Goal: Transaction & Acquisition: Purchase product/service

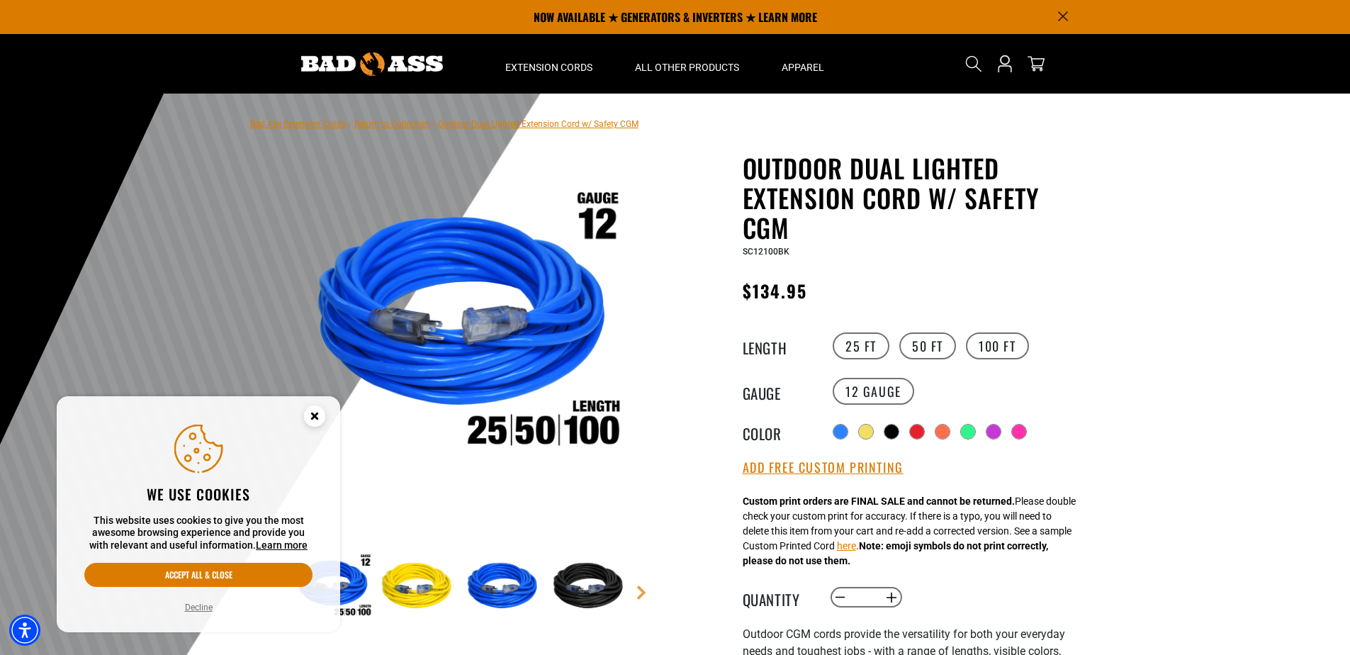
click at [1232, 244] on div at bounding box center [675, 441] width 1350 height 695
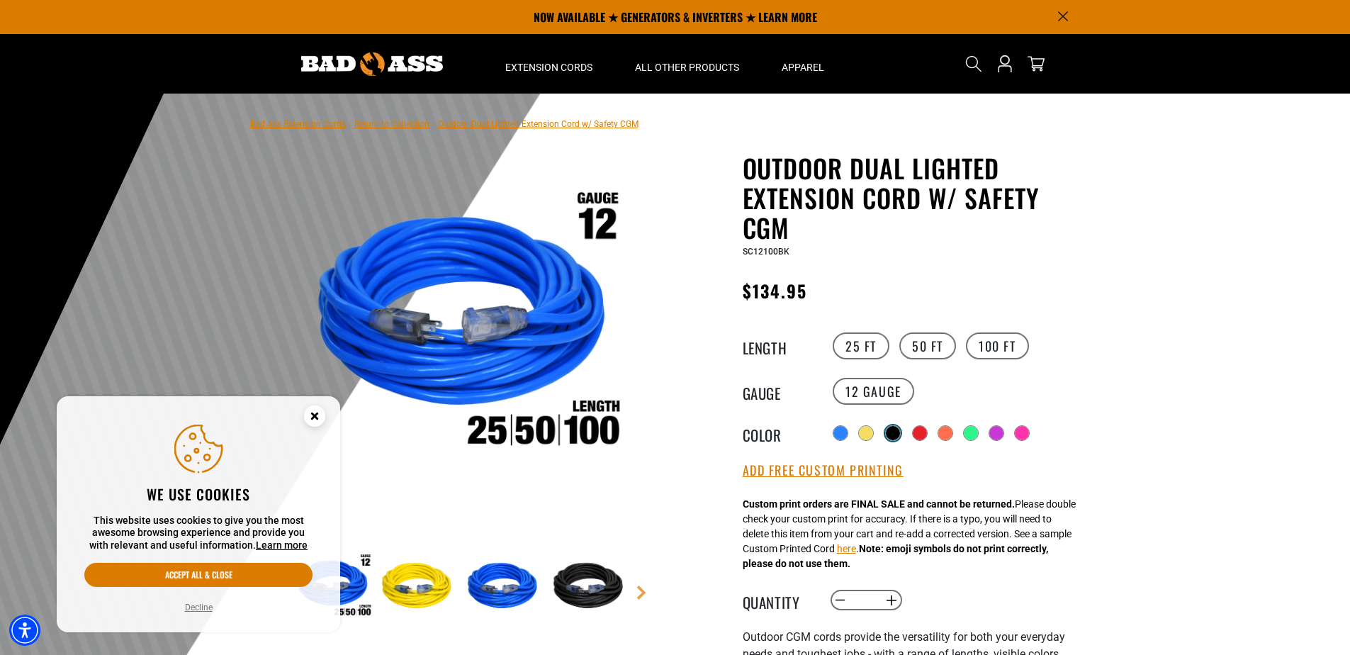
click at [895, 434] on div at bounding box center [893, 433] width 14 height 14
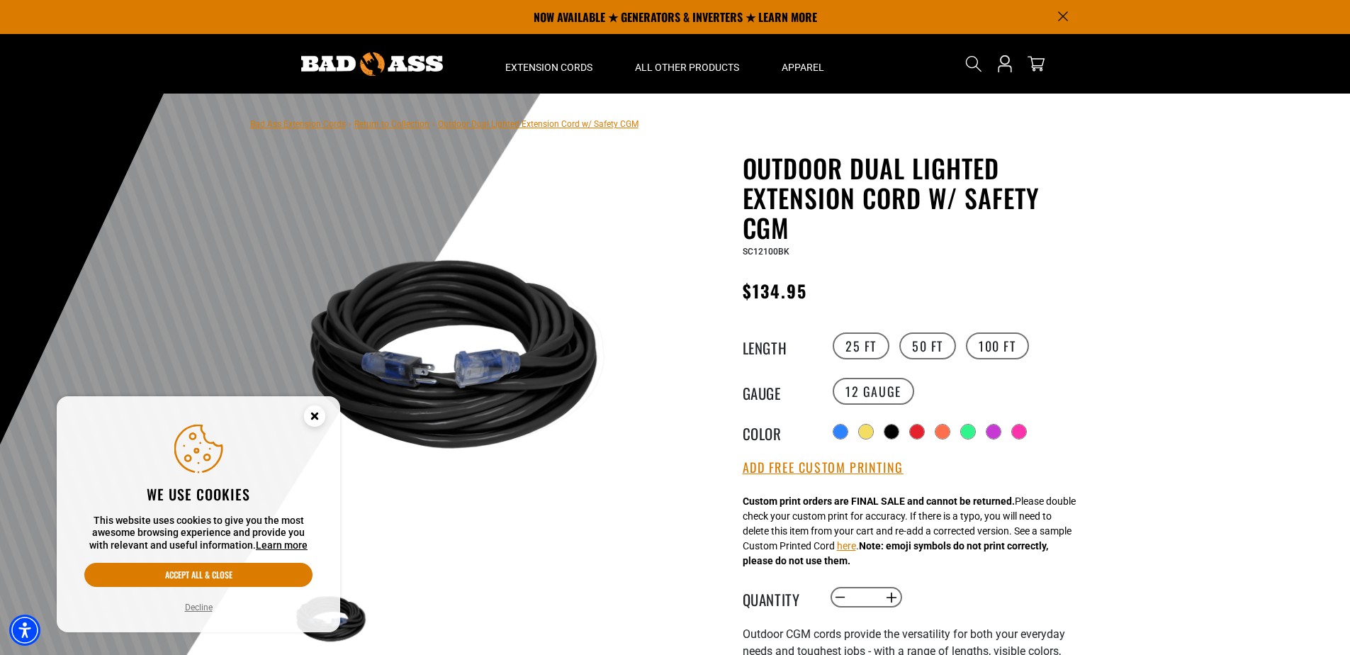
click at [1130, 309] on div at bounding box center [675, 441] width 1350 height 695
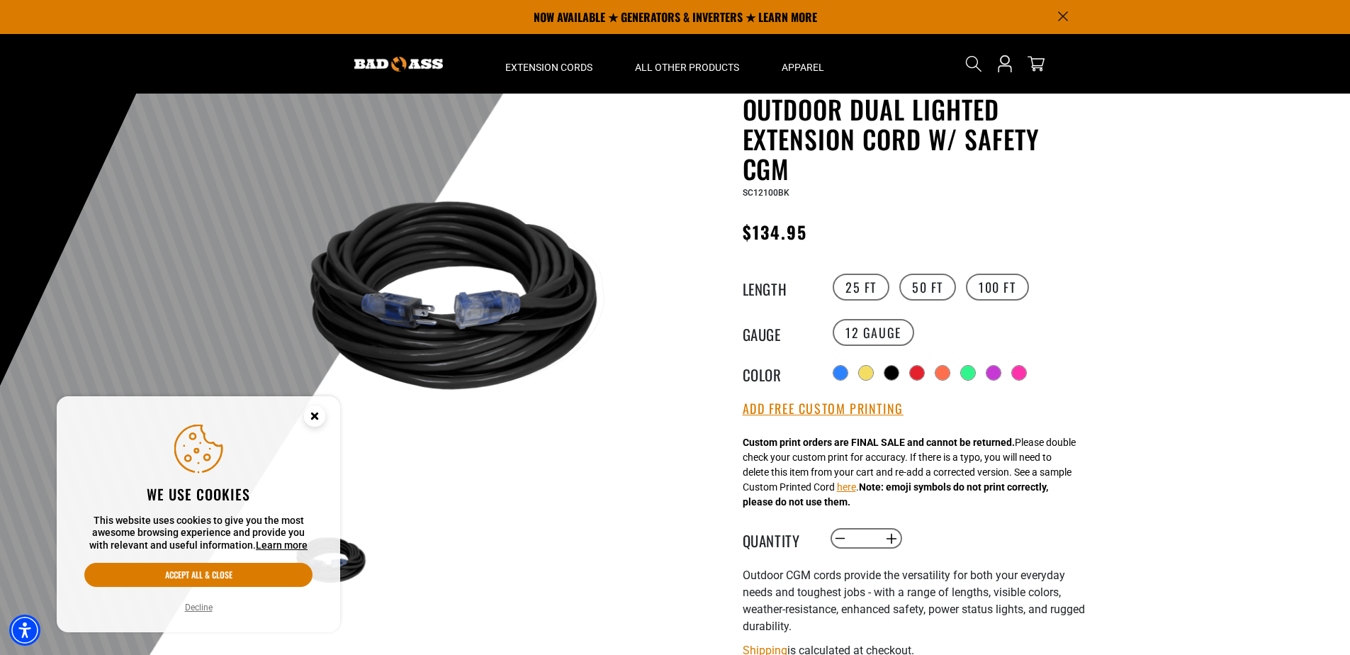
scroll to position [18, 0]
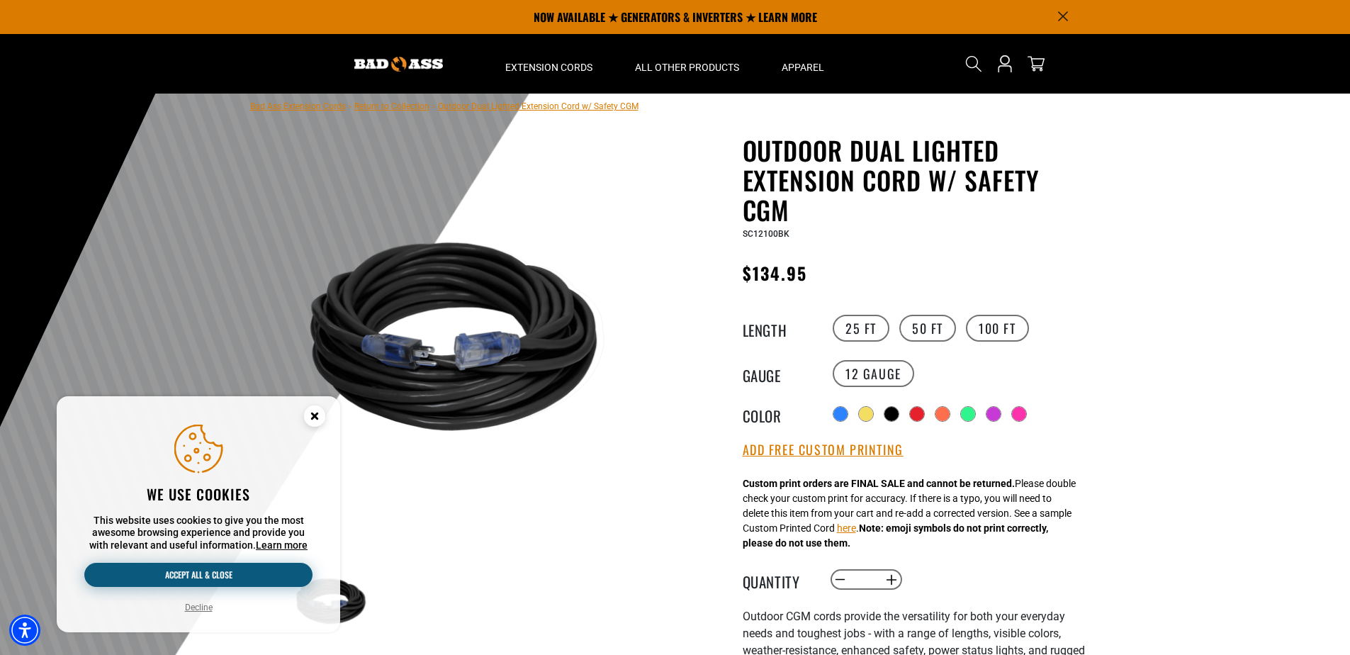
click at [286, 575] on button "Accept all & close" at bounding box center [198, 575] width 228 height 24
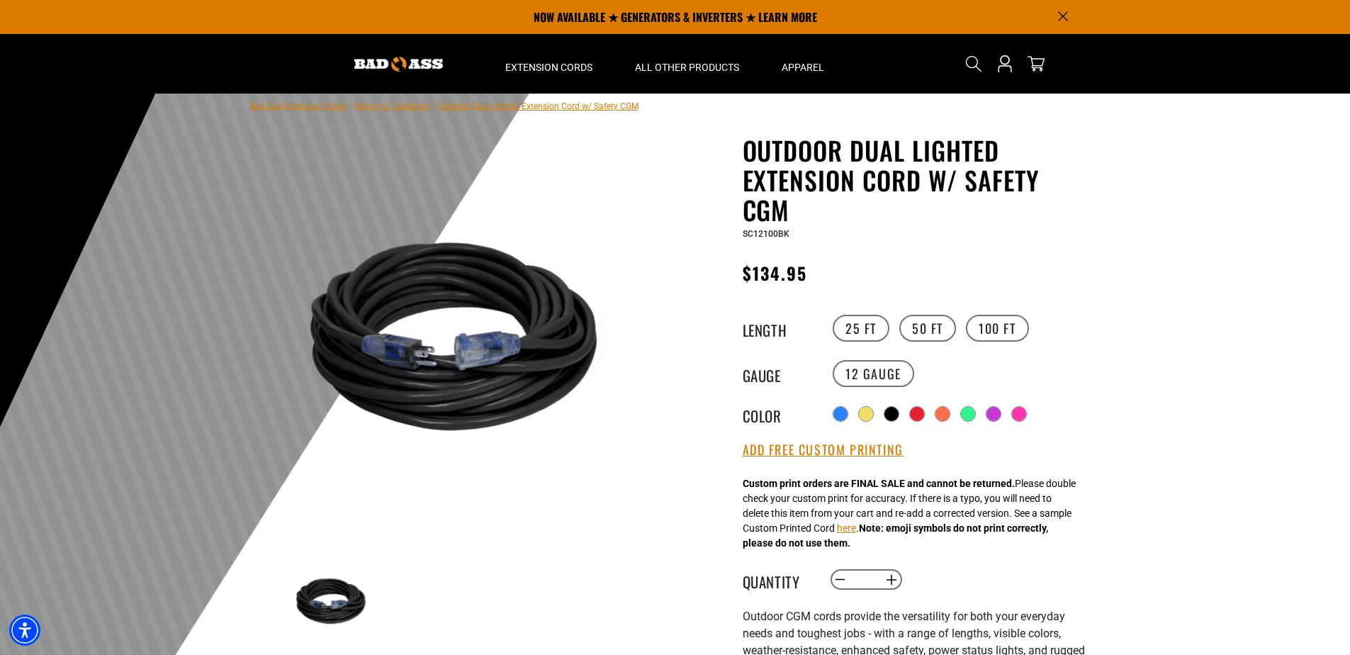
click at [1186, 386] on div at bounding box center [675, 423] width 1350 height 695
click at [1198, 333] on div at bounding box center [675, 423] width 1350 height 695
click at [1142, 259] on div at bounding box center [675, 423] width 1350 height 695
click at [1116, 276] on div at bounding box center [675, 423] width 1350 height 695
click at [1193, 335] on div at bounding box center [675, 423] width 1350 height 695
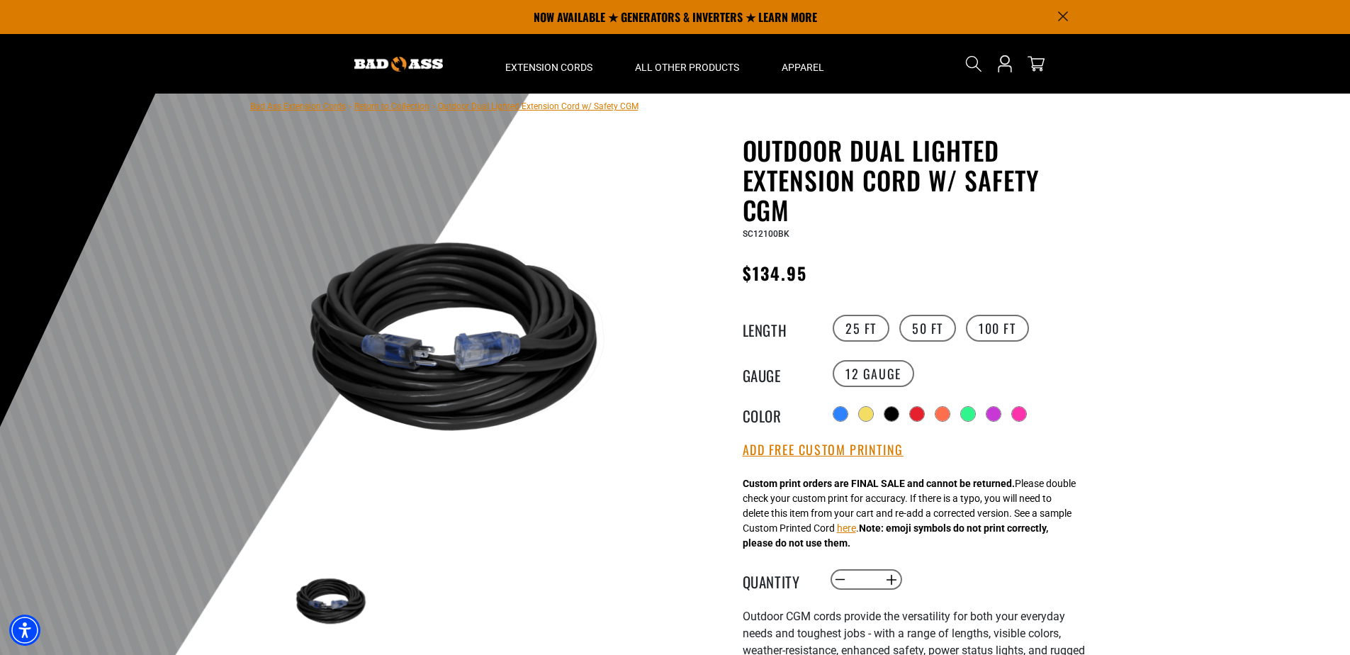
click at [1174, 291] on div at bounding box center [675, 423] width 1350 height 695
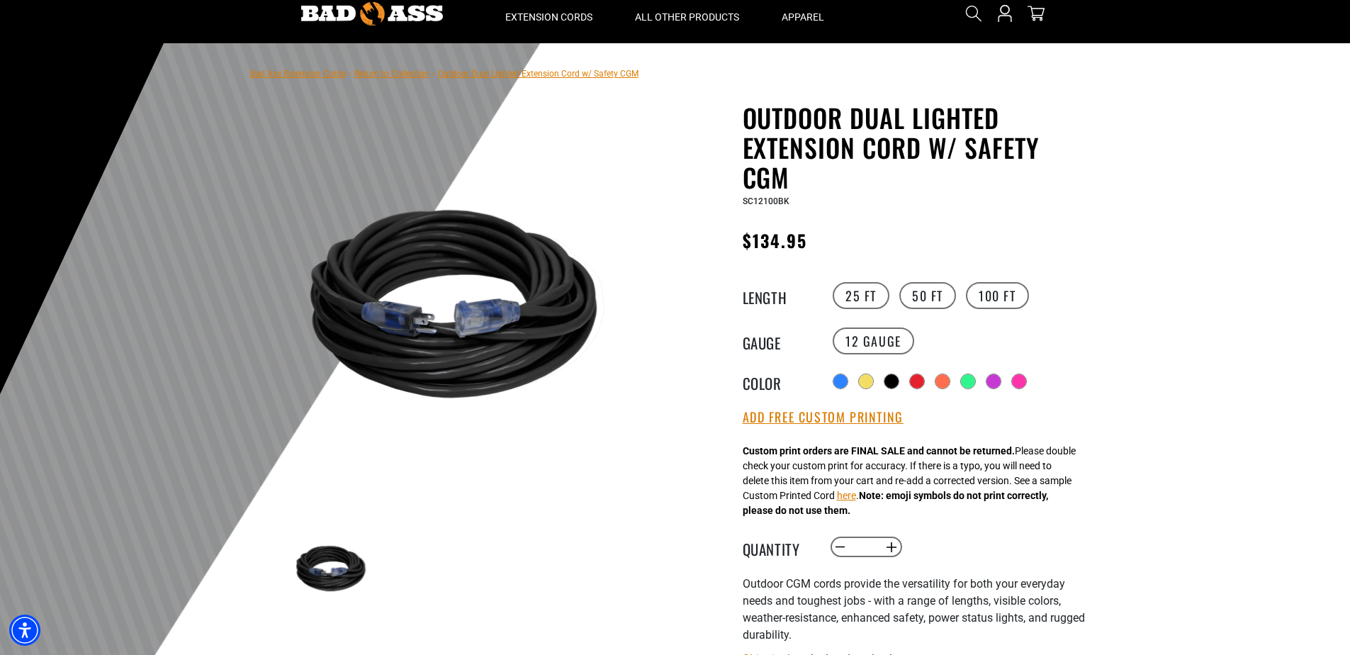
scroll to position [0, 0]
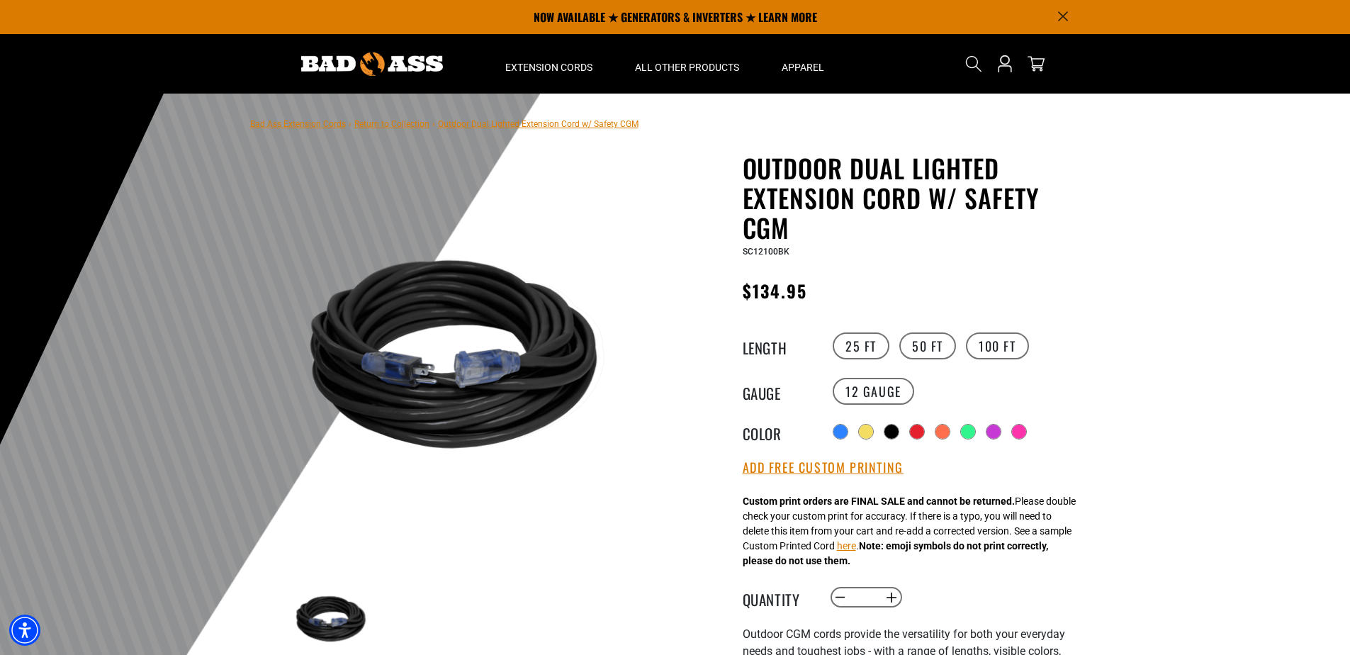
click at [1222, 242] on div at bounding box center [675, 441] width 1350 height 695
click at [1150, 229] on div at bounding box center [675, 441] width 1350 height 695
drag, startPoint x: 750, startPoint y: 293, endPoint x: 833, endPoint y: 286, distance: 83.2
click at [833, 286] on div "Regular price $134.95 Regular price Sale price 134.95 Unit price / per Sale Sol…" at bounding box center [916, 294] width 347 height 36
drag, startPoint x: 833, startPoint y: 286, endPoint x: 875, endPoint y: 274, distance: 44.2
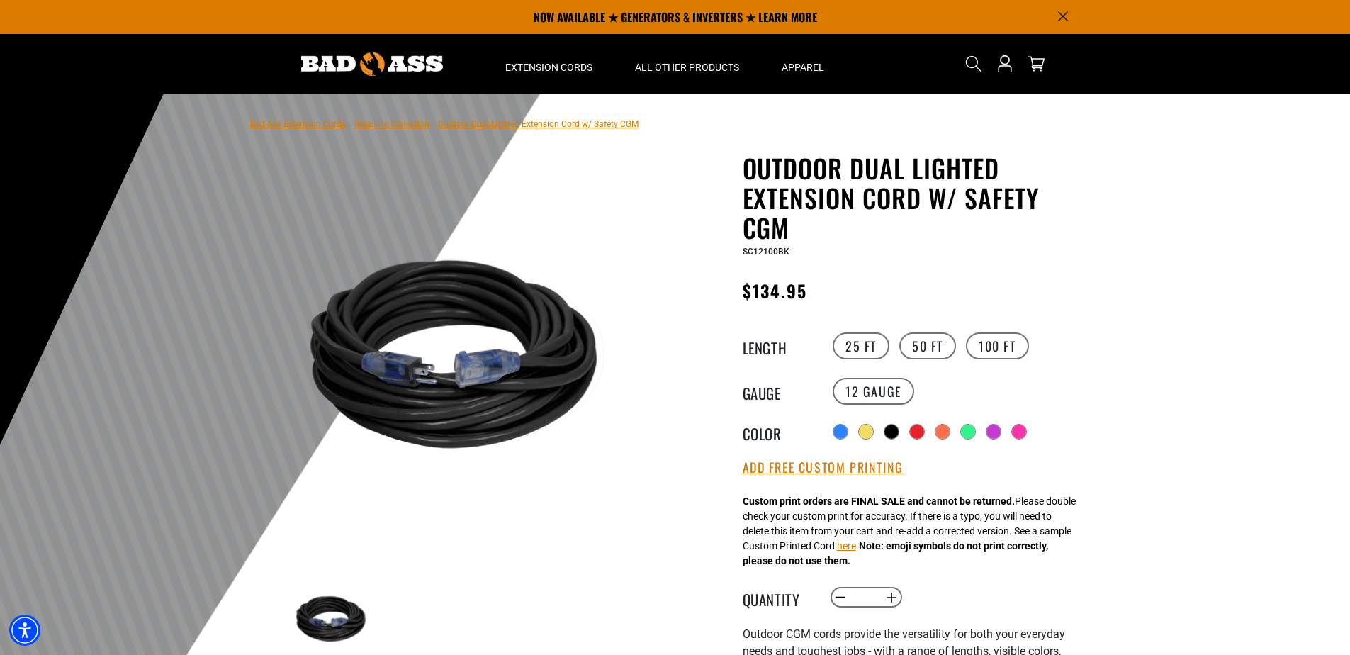
click at [875, 274] on div "Outdoor Dual Lighted Extension Cord w/ Safety CGM Outdoor Dual Lighted Extensio…" at bounding box center [916, 551] width 347 height 797
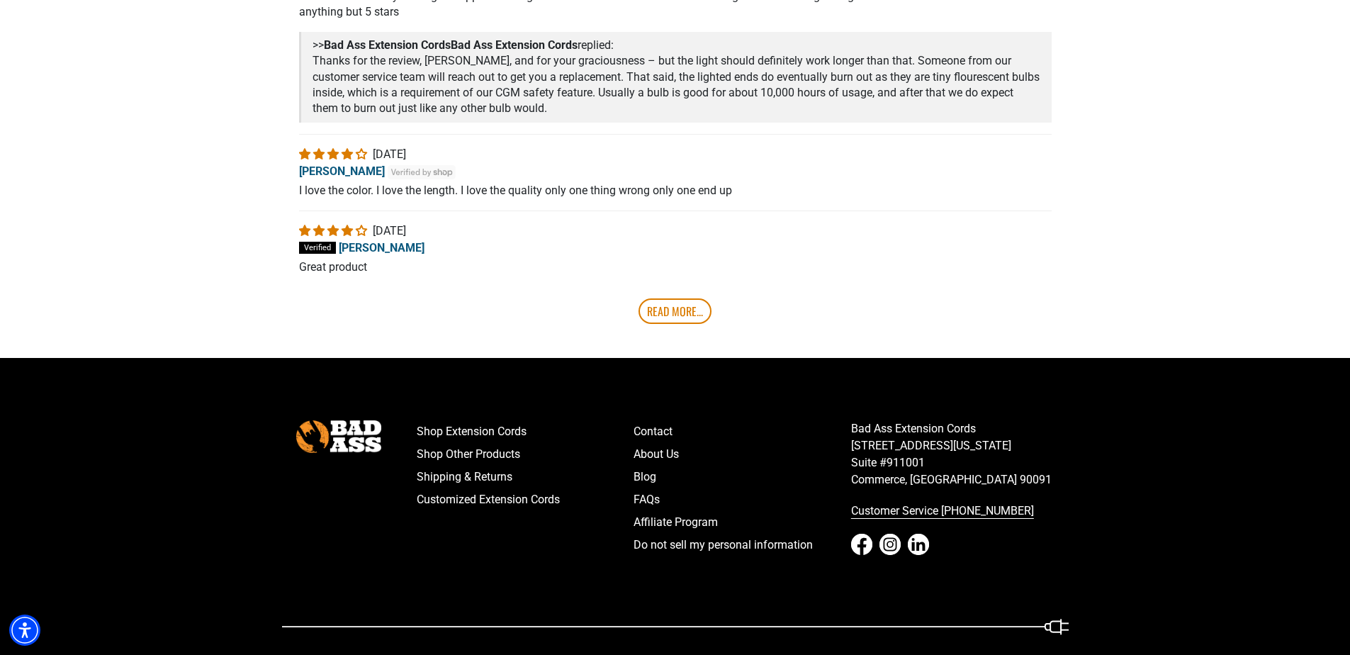
scroll to position [2817, 0]
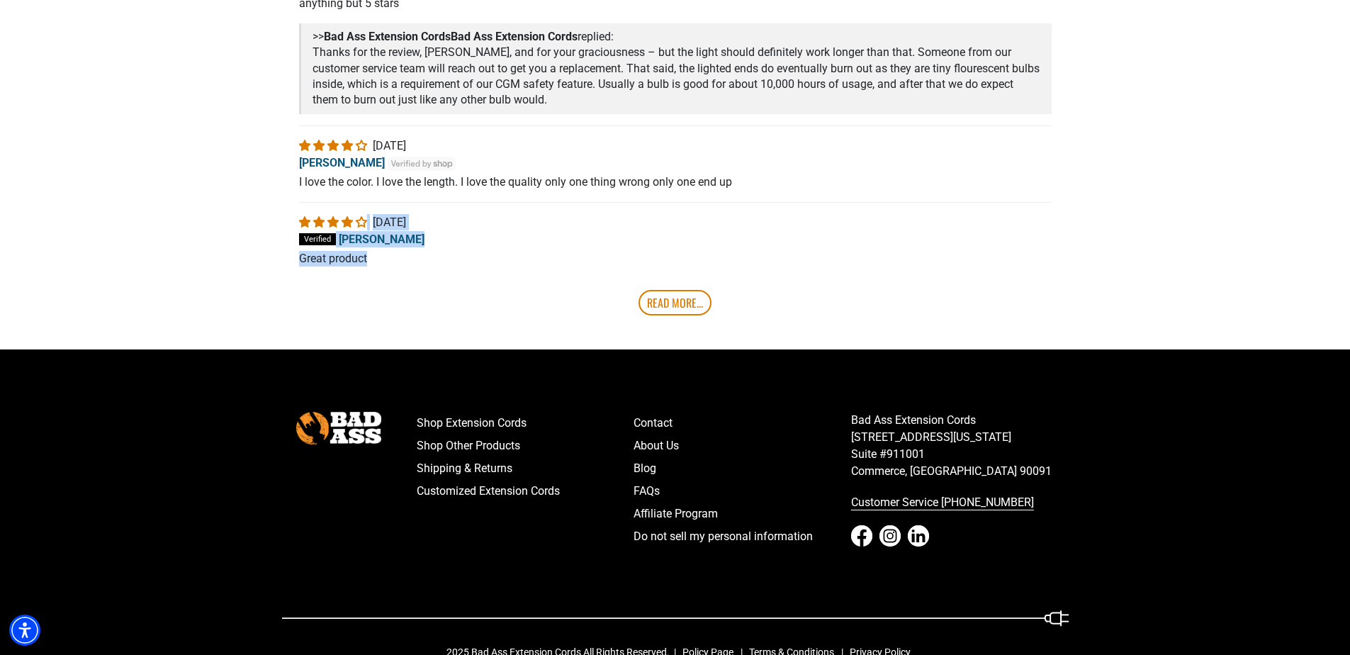
drag, startPoint x: 380, startPoint y: 255, endPoint x: 268, endPoint y: 213, distance: 119.5
drag, startPoint x: 268, startPoint y: 213, endPoint x: 515, endPoint y: 244, distance: 249.3
click at [516, 244] on div "D [DATE] [PERSON_NAME]" at bounding box center [675, 231] width 753 height 34
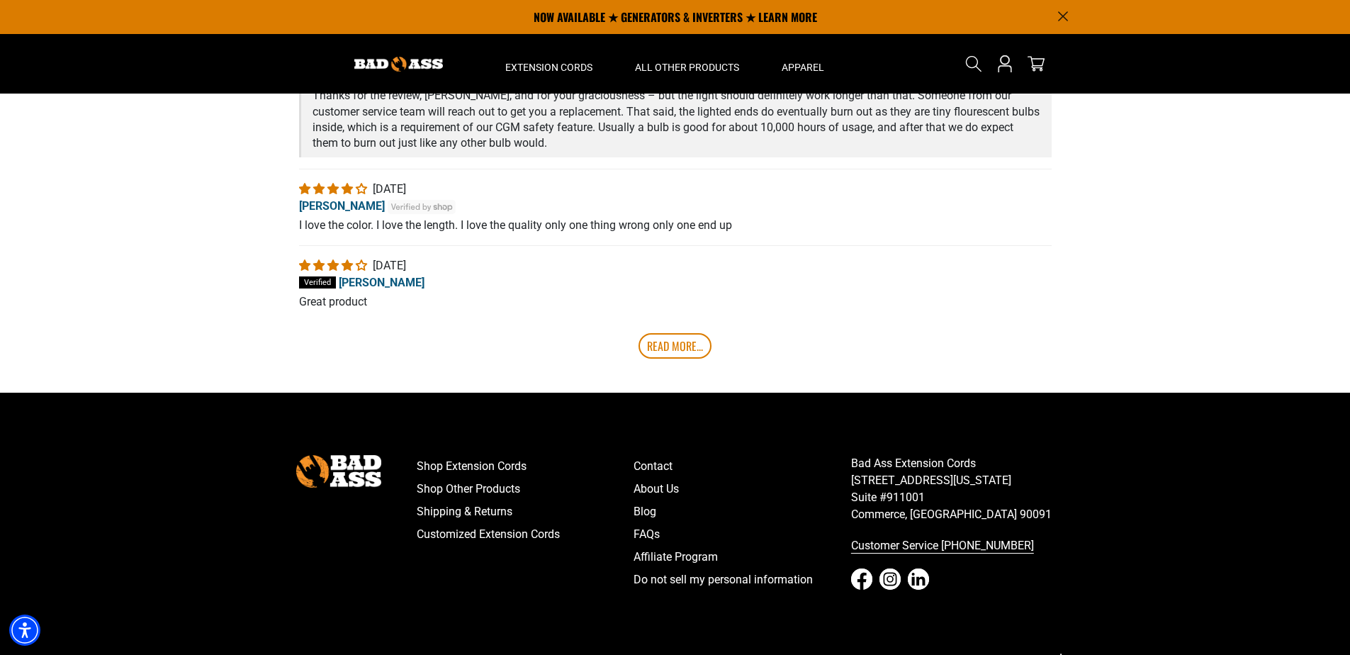
scroll to position [2764, 0]
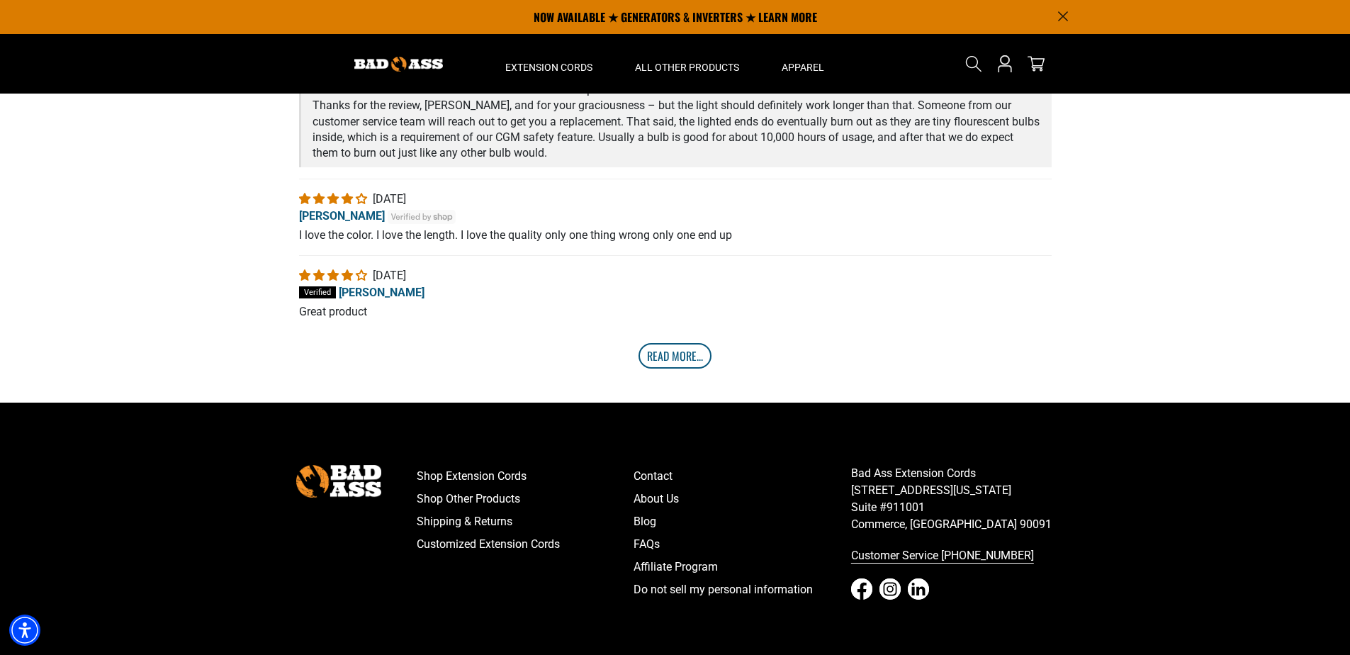
click at [684, 352] on link "Read More..." at bounding box center [675, 356] width 73 height 26
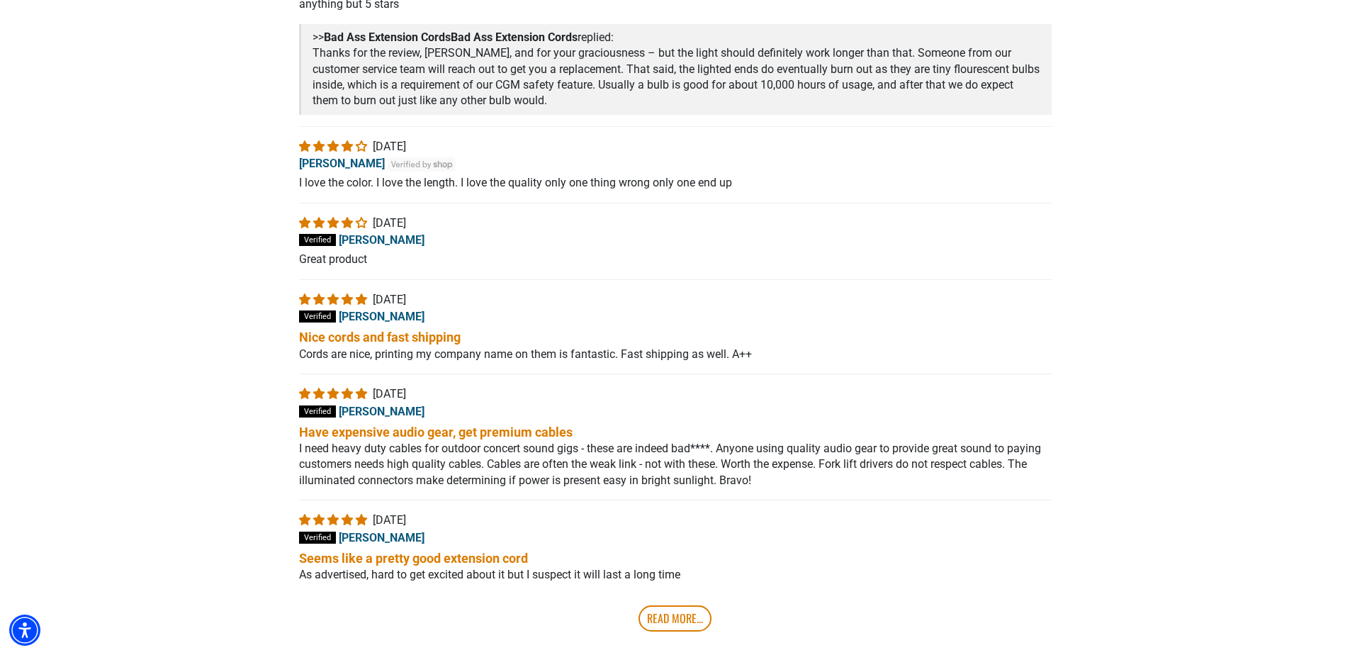
scroll to position [2870, 0]
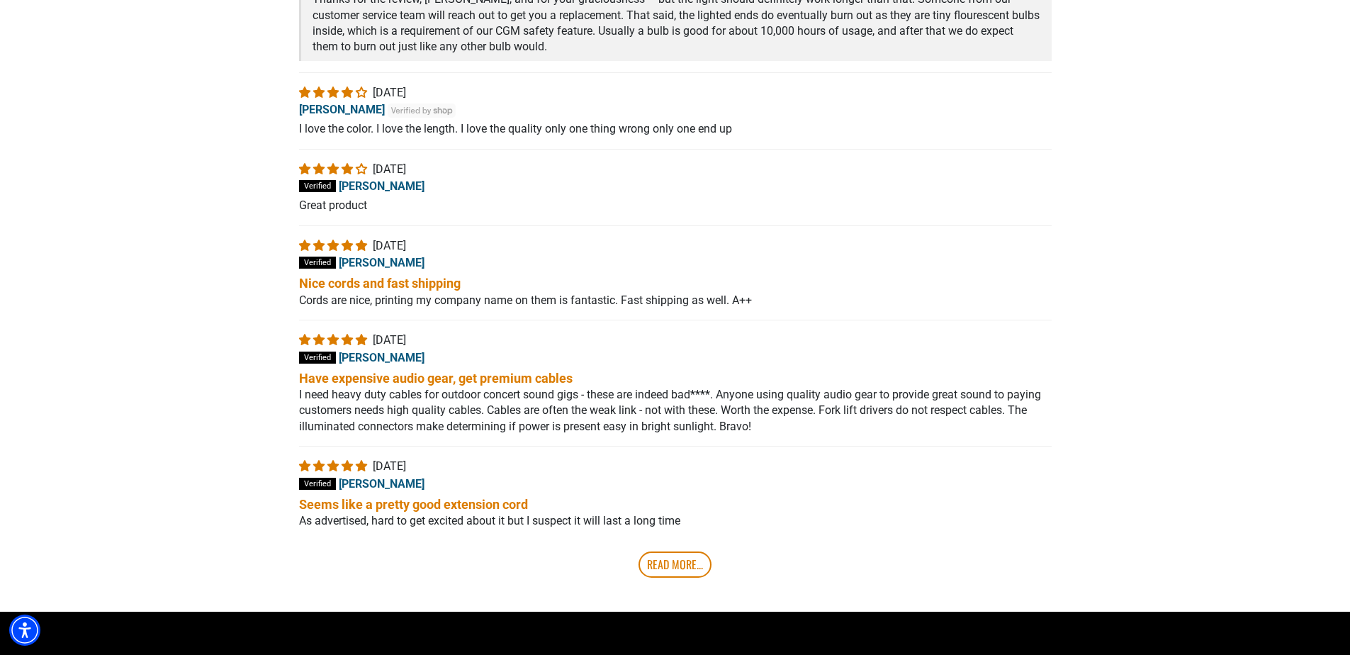
click at [1101, 422] on section "**********" at bounding box center [675, 76] width 1350 height 1070
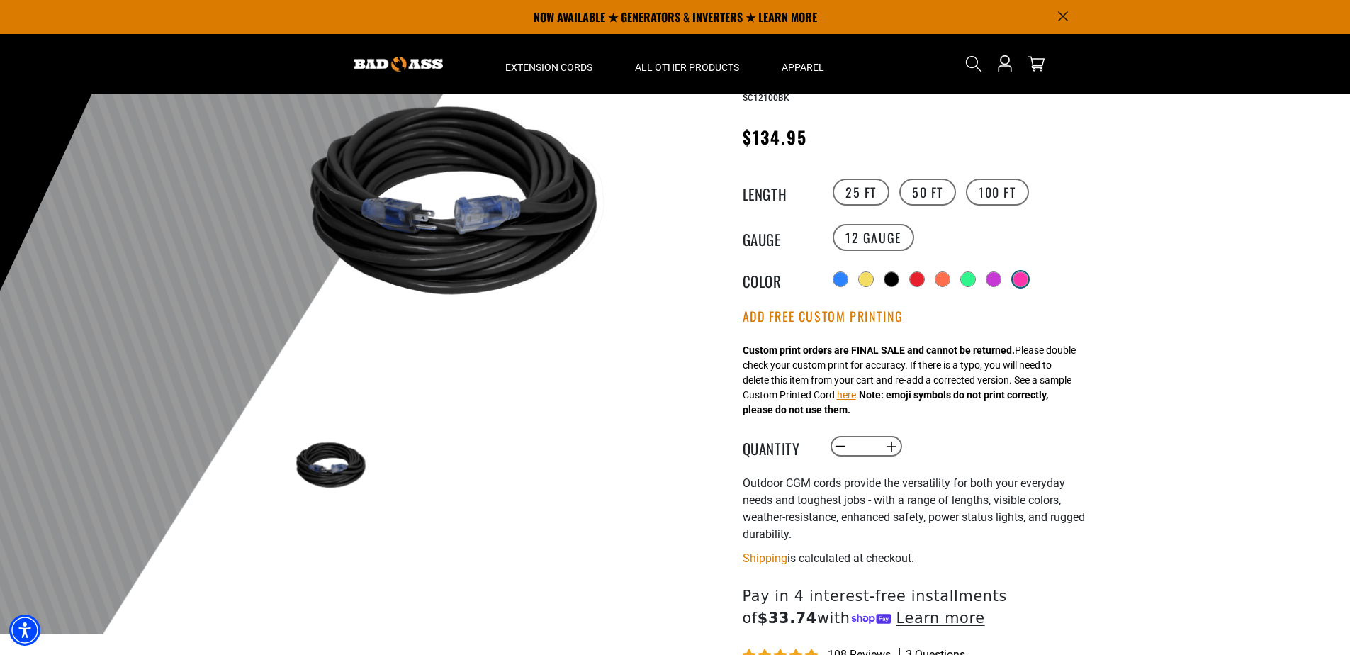
scroll to position [0, 0]
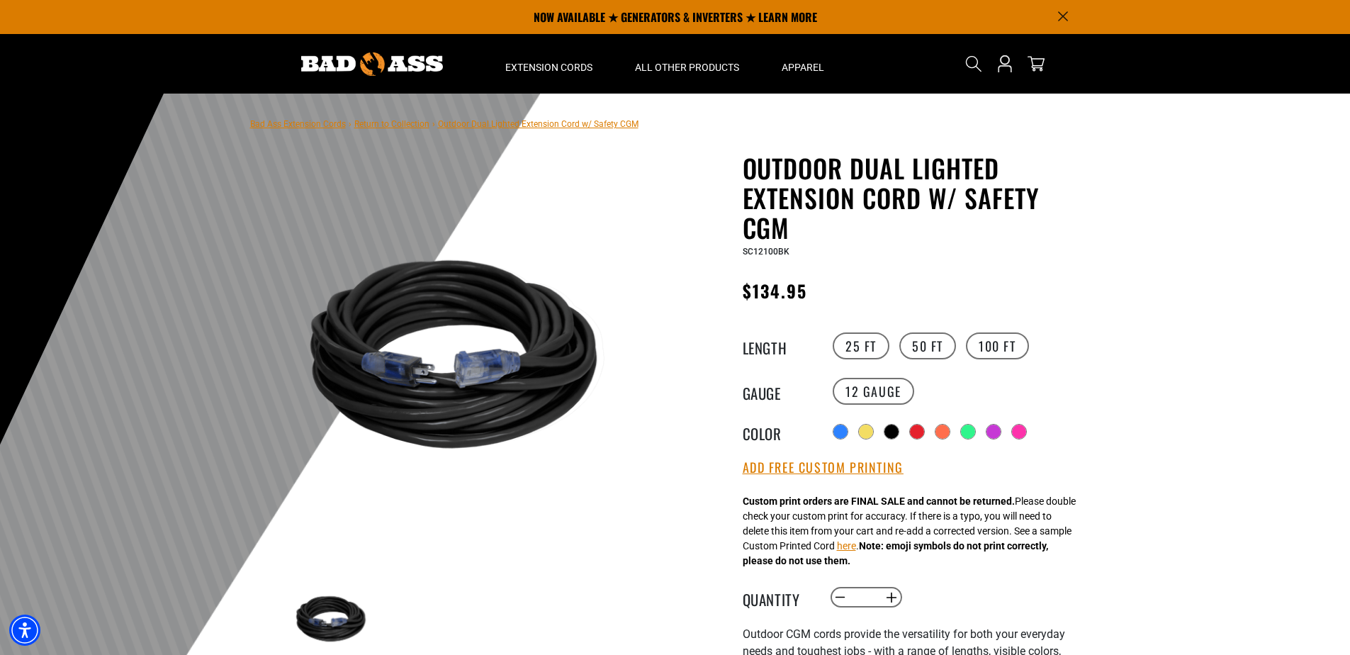
click at [1181, 347] on div at bounding box center [675, 441] width 1350 height 695
click at [1200, 439] on div at bounding box center [675, 441] width 1350 height 695
